Goal: Find specific page/section: Find specific page/section

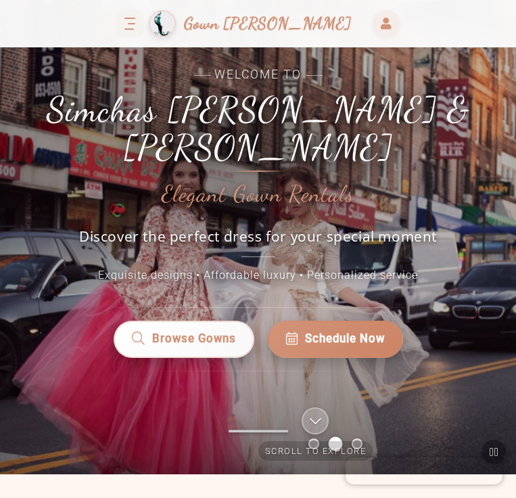
scroll to position [73, 0]
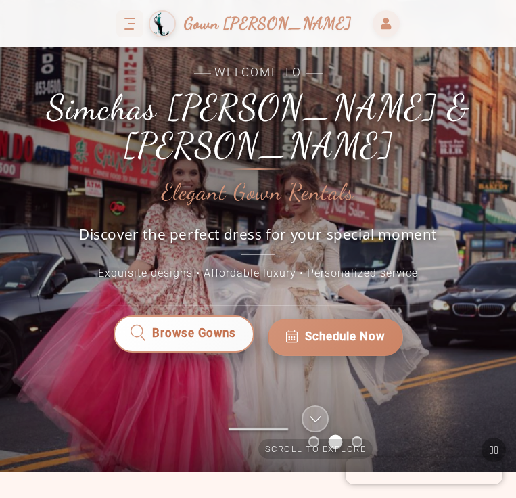
click at [218, 318] on link "Browse Gowns" at bounding box center [183, 336] width 141 height 37
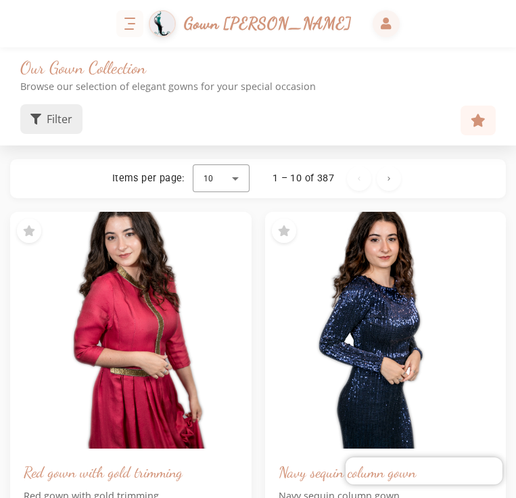
click at [54, 115] on span "Filter" at bounding box center [60, 119] width 26 height 16
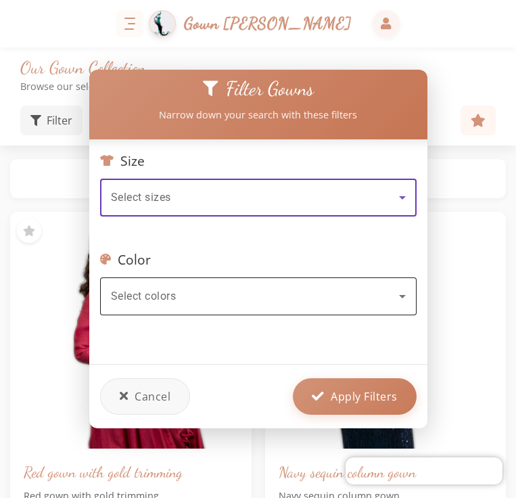
click at [198, 290] on div "Select colors" at bounding box center [255, 296] width 288 height 16
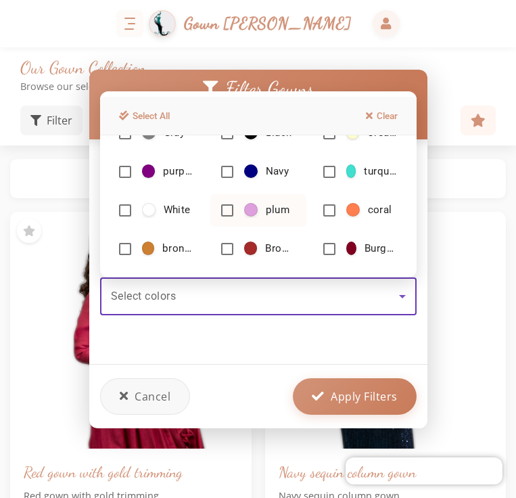
scroll to position [72, 0]
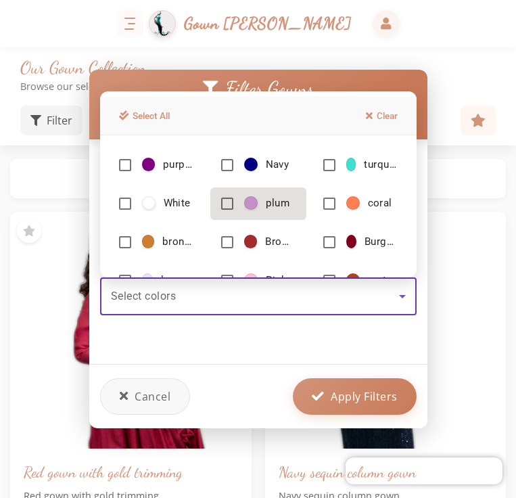
click at [237, 207] on mat-option "plum" at bounding box center [258, 203] width 96 height 32
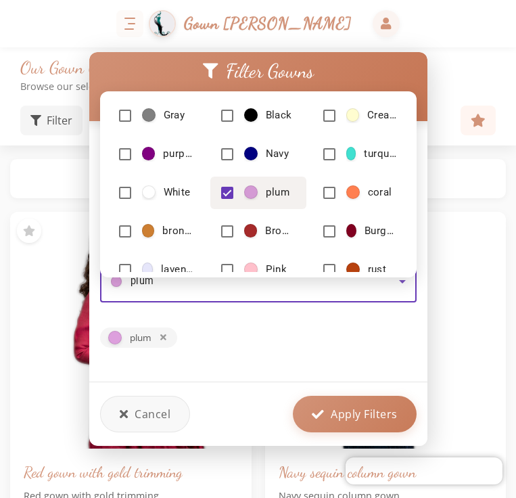
scroll to position [0, 0]
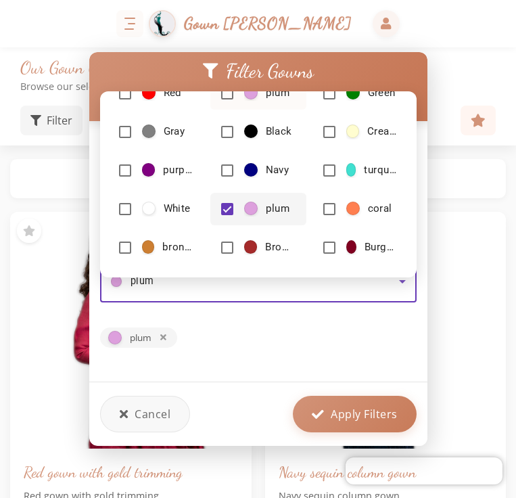
click at [248, 98] on span at bounding box center [251, 93] width 14 height 14
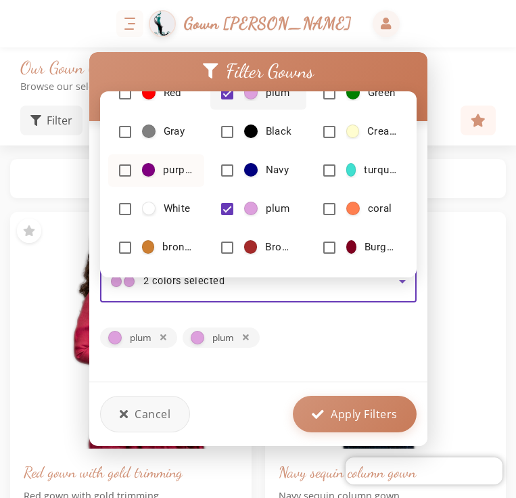
click at [158, 163] on span "purple" at bounding box center [167, 170] width 51 height 14
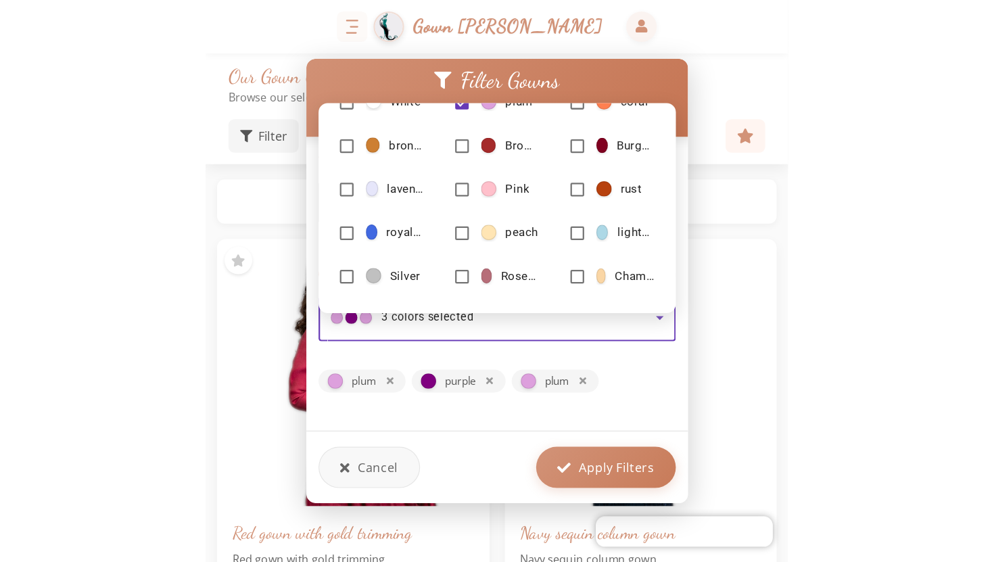
scroll to position [154, 0]
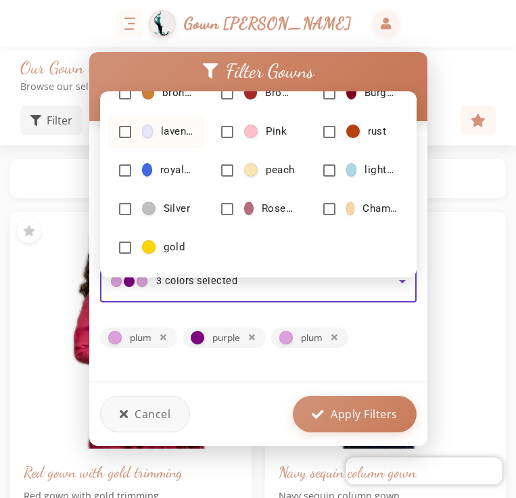
click at [156, 133] on span "lavender" at bounding box center [167, 131] width 51 height 14
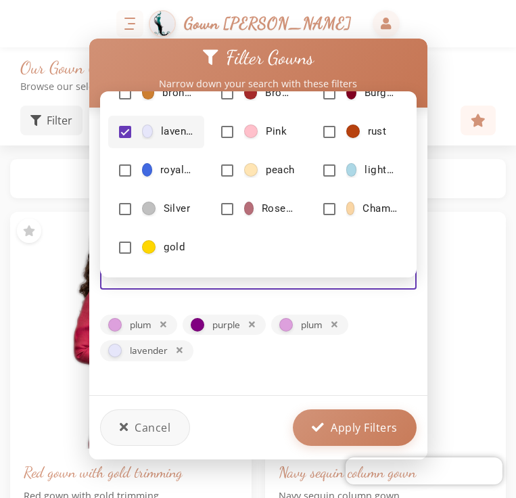
click at [356, 425] on div at bounding box center [258, 249] width 516 height 498
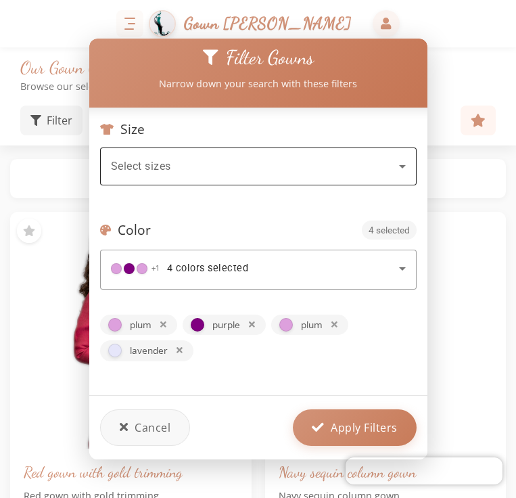
click at [287, 176] on div "Select sizes" at bounding box center [258, 166] width 295 height 38
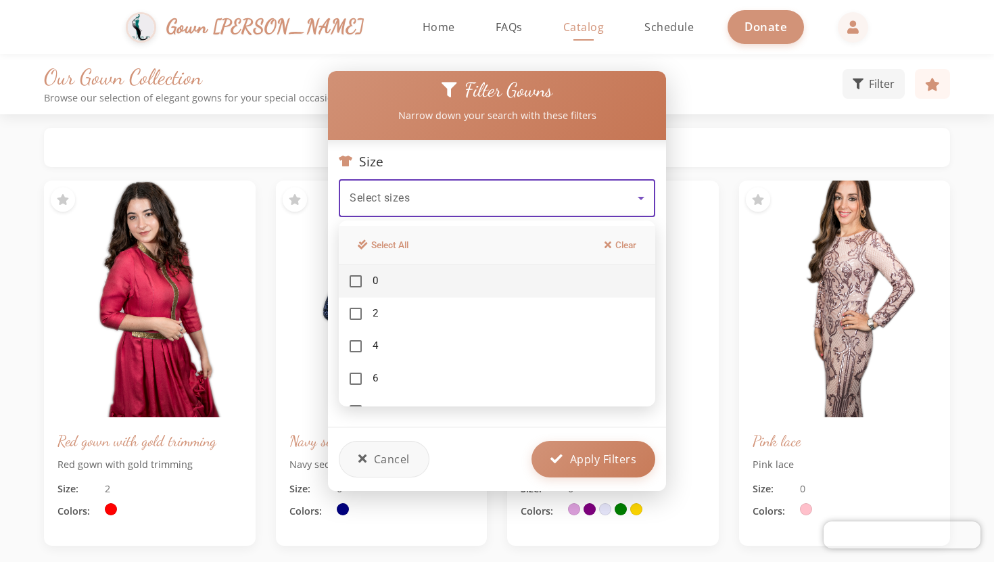
click at [515, 454] on div at bounding box center [497, 281] width 994 height 562
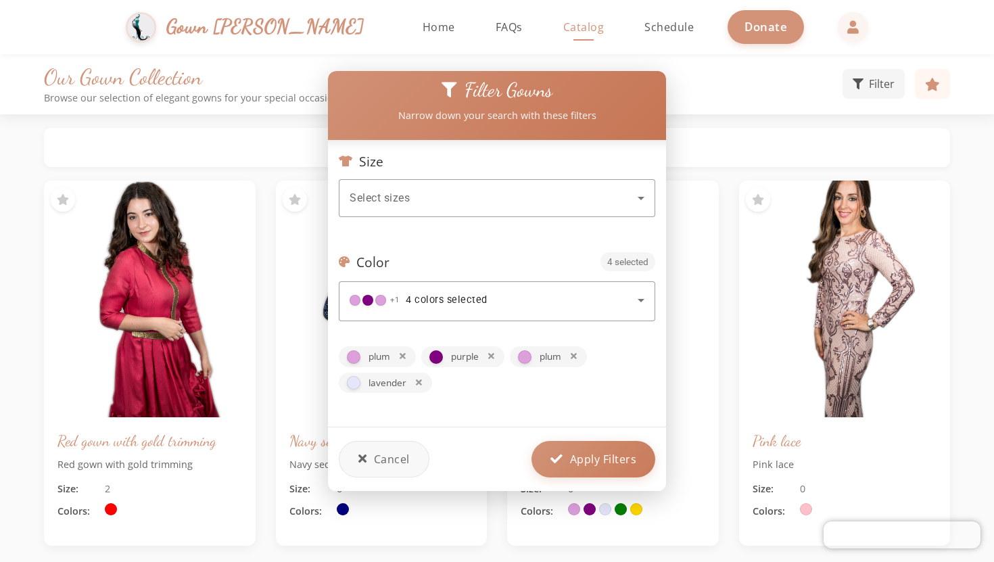
click at [515, 454] on span "Apply Filters" at bounding box center [603, 459] width 67 height 16
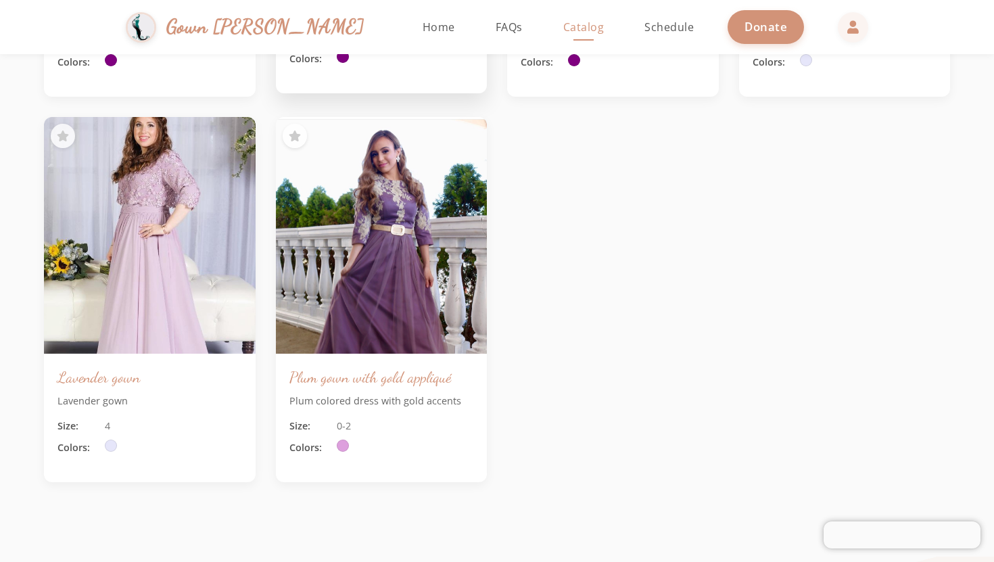
scroll to position [2881, 0]
